Goal: Check status: Check status

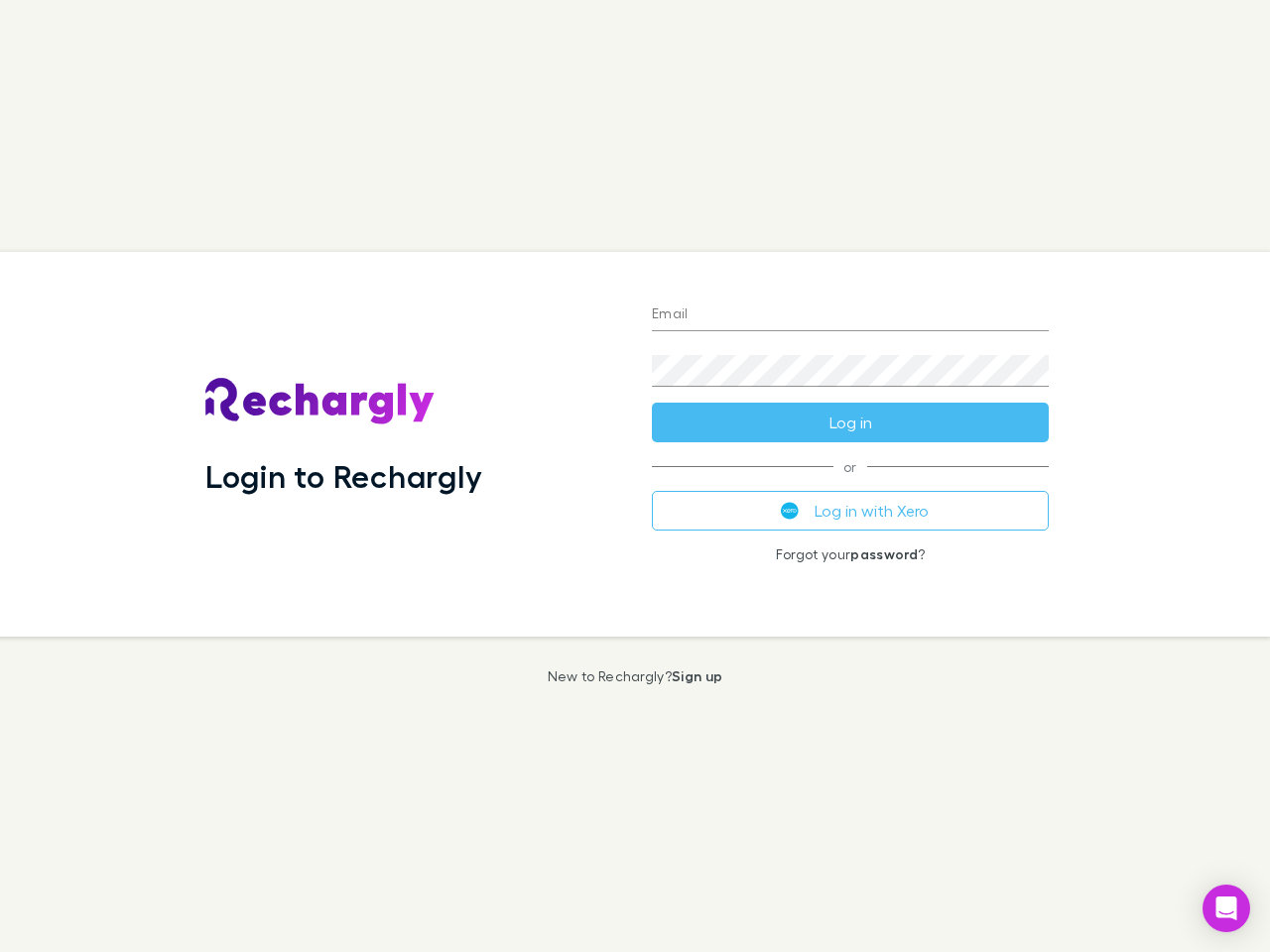
click at [635, 476] on div "Login to Rechargly" at bounding box center [413, 444] width 447 height 385
click at [850, 316] on input "Email" at bounding box center [849, 316] width 397 height 32
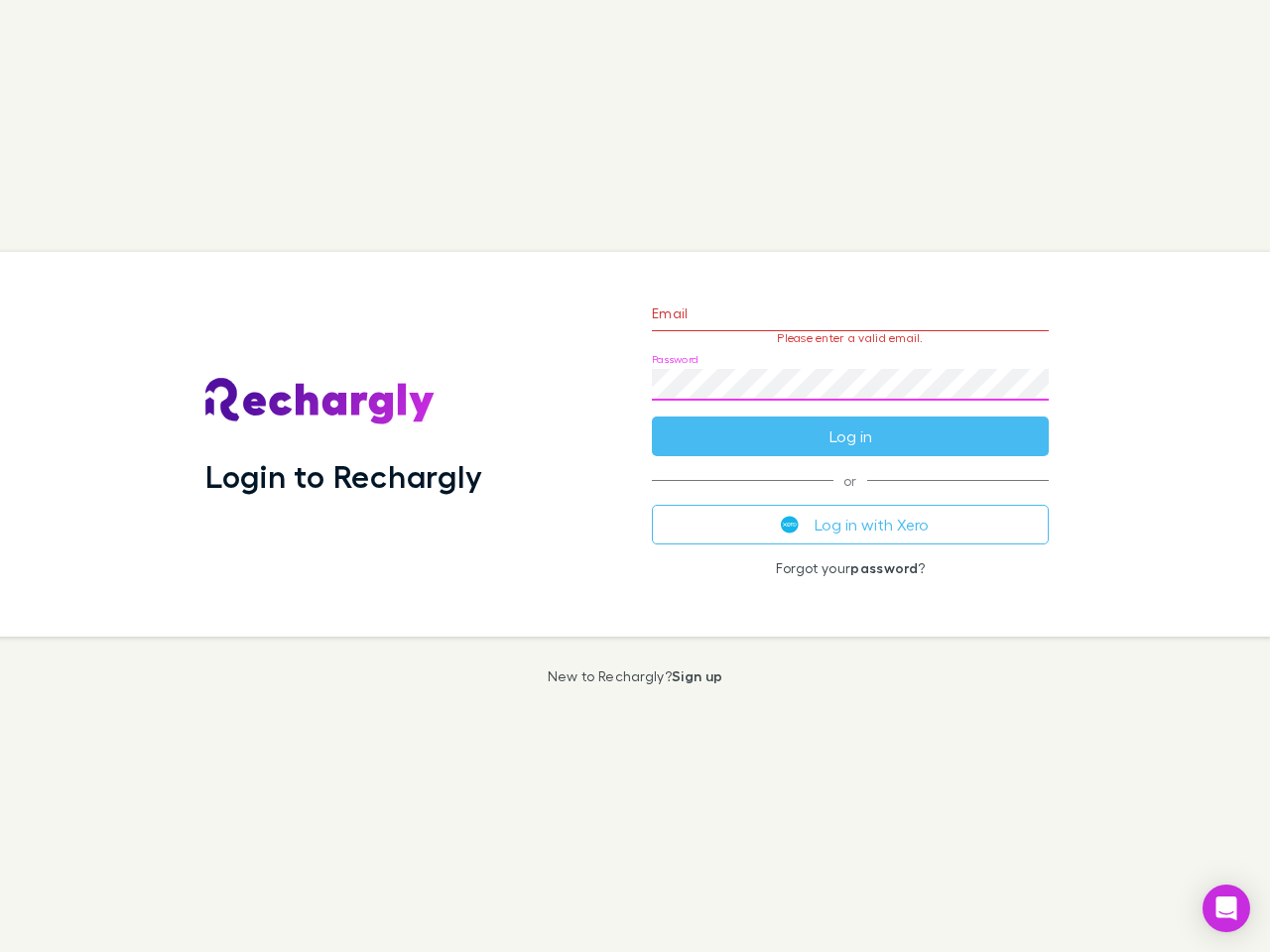
click at [850, 423] on form "Email Please enter a valid email. Password Log in" at bounding box center [849, 370] width 397 height 173
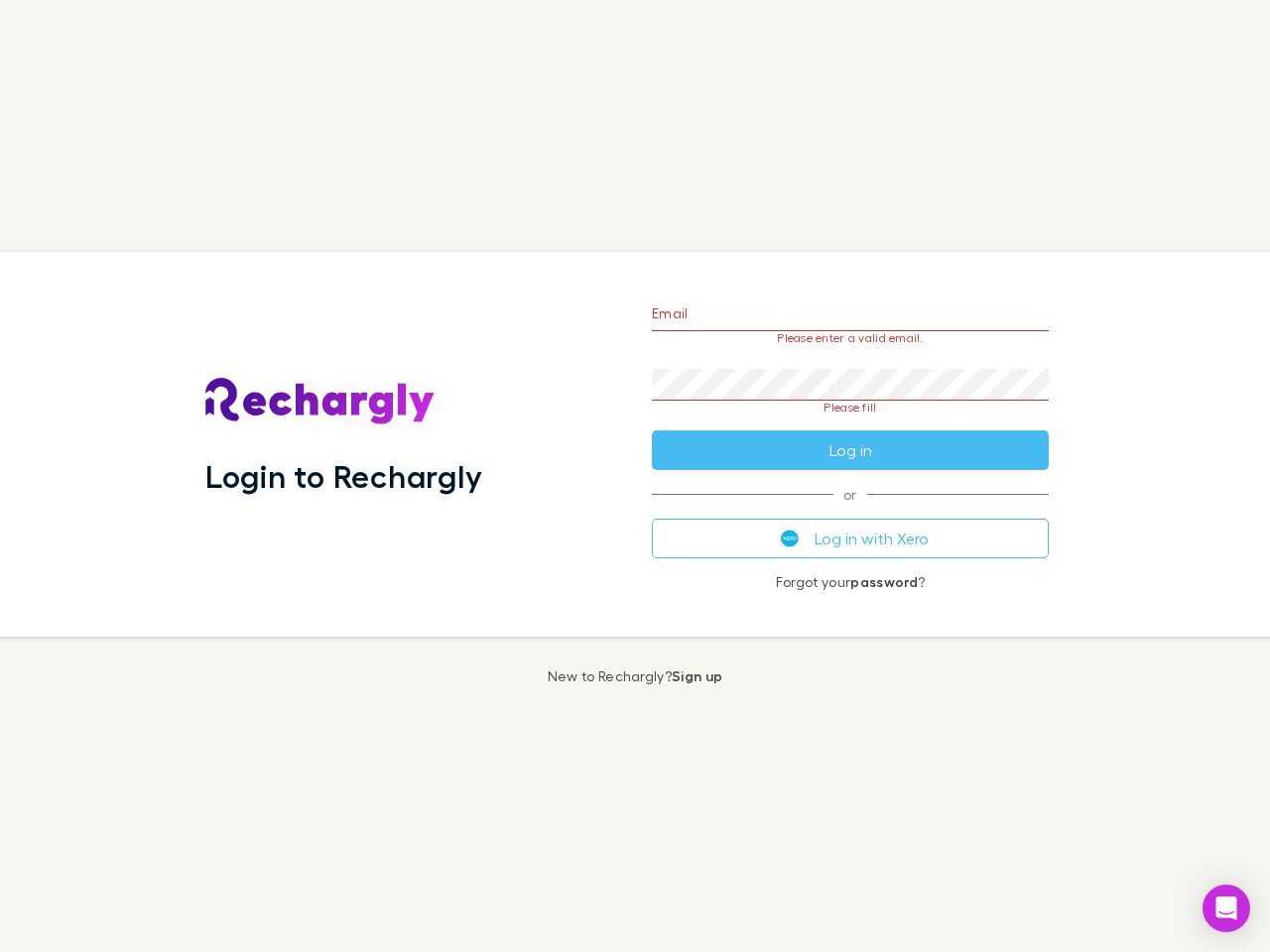
click at [850, 510] on div "Email Please enter a valid email. Password Please fill Log in or Log in with Xe…" at bounding box center [849, 444] width 429 height 385
click at [1226, 908] on icon "Open Intercom Messenger" at bounding box center [1226, 909] width 21 height 24
